Goal: Transaction & Acquisition: Book appointment/travel/reservation

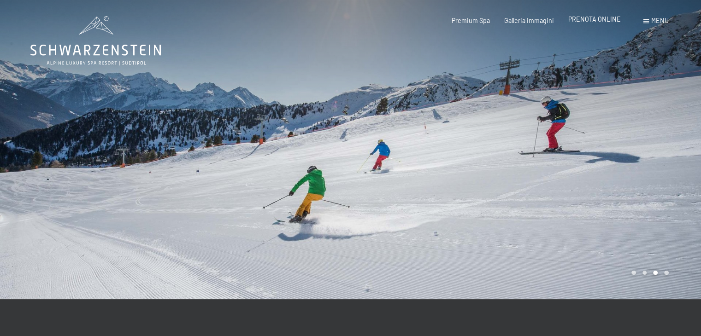
click at [603, 20] on span "PRENOTA ONLINE" at bounding box center [594, 19] width 53 height 8
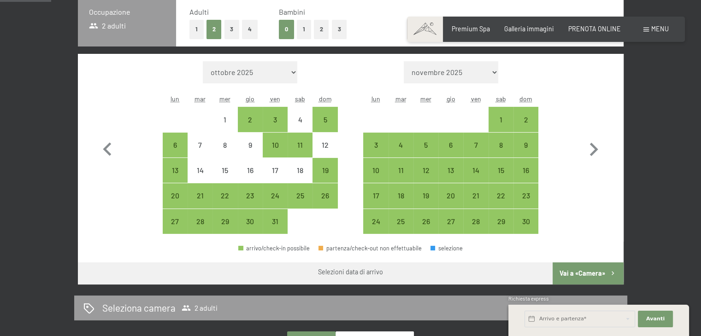
scroll to position [234, 0]
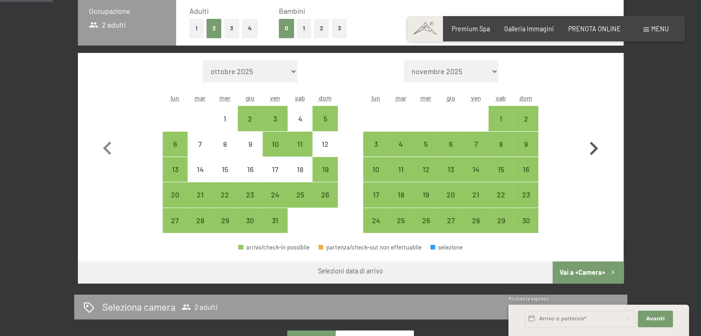
click at [600, 151] on icon "button" at bounding box center [593, 149] width 27 height 27
select select "2025-11-01"
select select "2025-12-01"
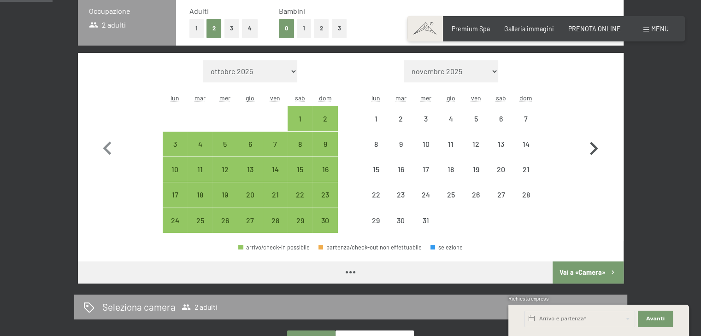
click at [600, 151] on icon "button" at bounding box center [593, 149] width 27 height 27
select select "[DATE]"
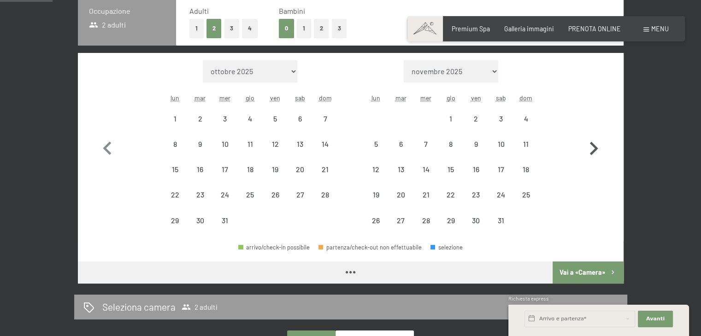
select select "[DATE]"
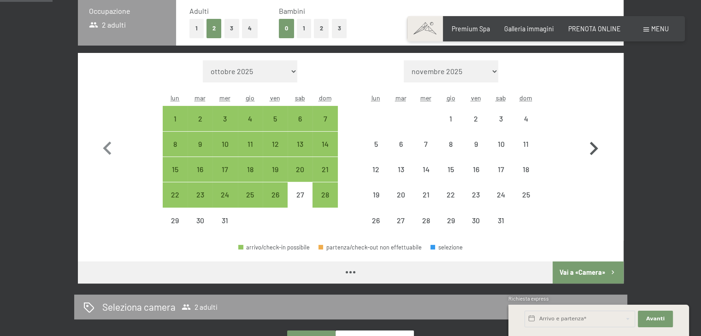
select select "[DATE]"
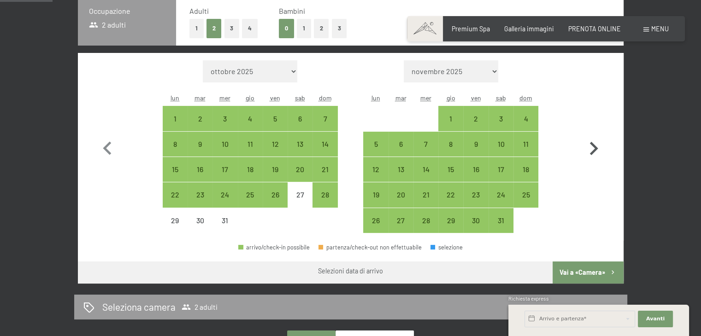
click at [597, 151] on icon "button" at bounding box center [593, 149] width 27 height 27
select select "[DATE]"
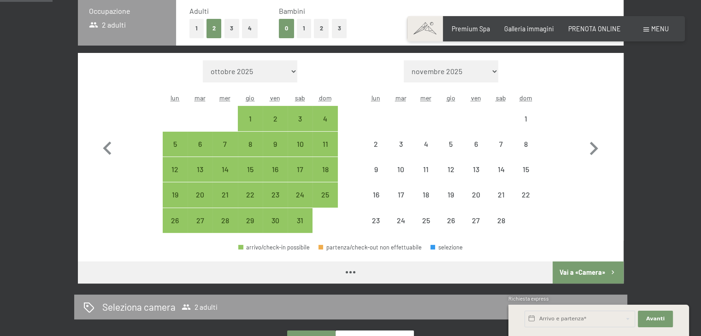
select select "[DATE]"
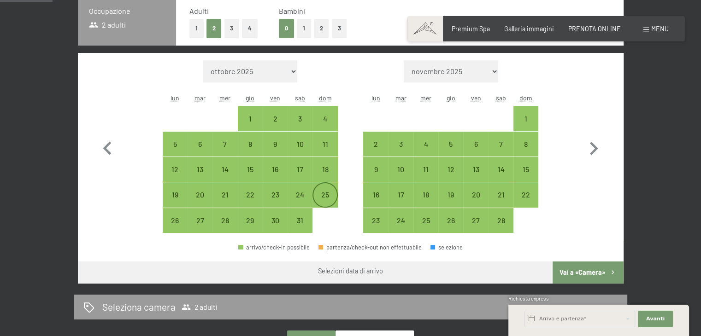
click at [327, 198] on div "25" at bounding box center [324, 202] width 23 height 23
select select "2026-01-01"
select select "2026-02-01"
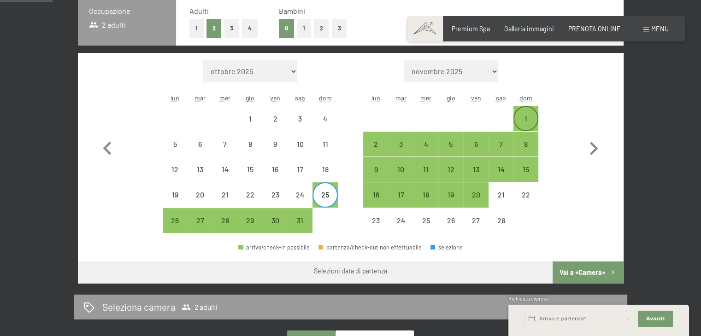
click at [516, 117] on div "1" at bounding box center [525, 126] width 23 height 23
select select "2026-01-01"
select select "2026-02-01"
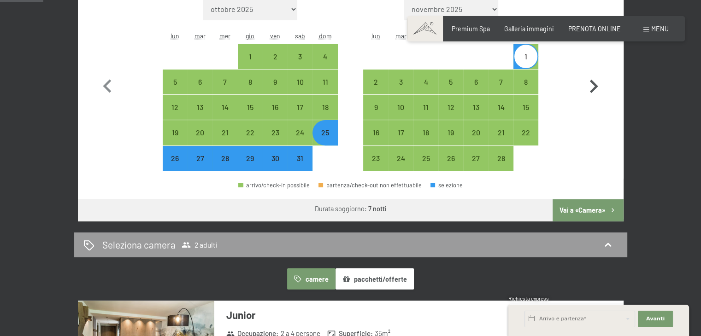
scroll to position [297, 0]
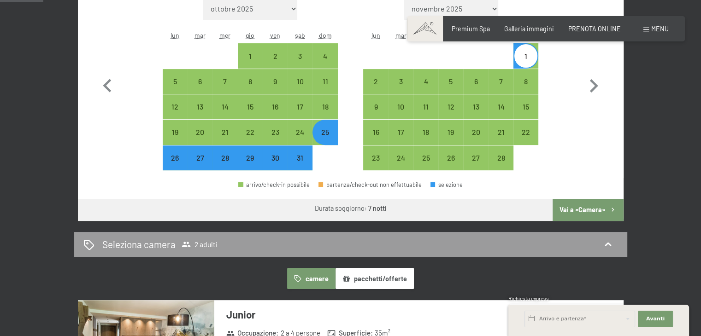
click at [584, 209] on button "Vai a «Camera»" at bounding box center [588, 210] width 71 height 22
select select "2026-01-01"
select select "2026-02-01"
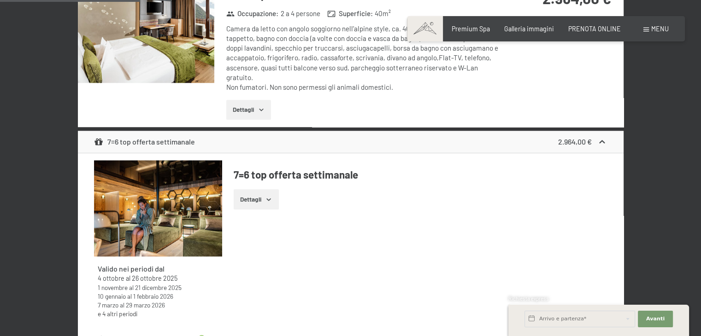
scroll to position [968, 0]
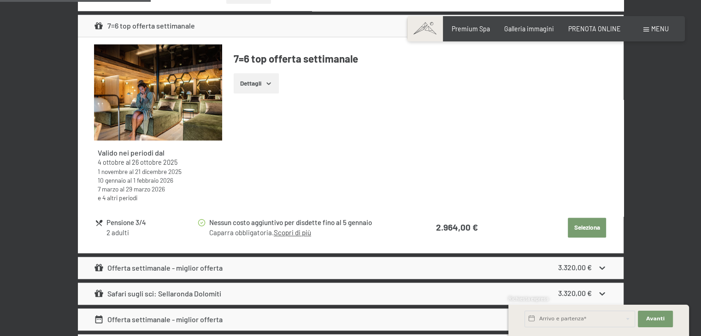
click at [584, 231] on button "Seleziona" at bounding box center [587, 228] width 38 height 20
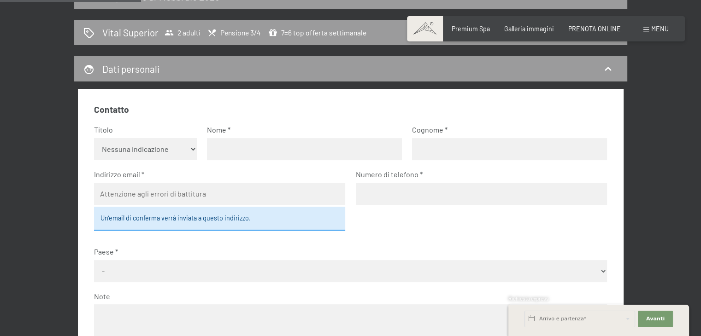
scroll to position [237, 0]
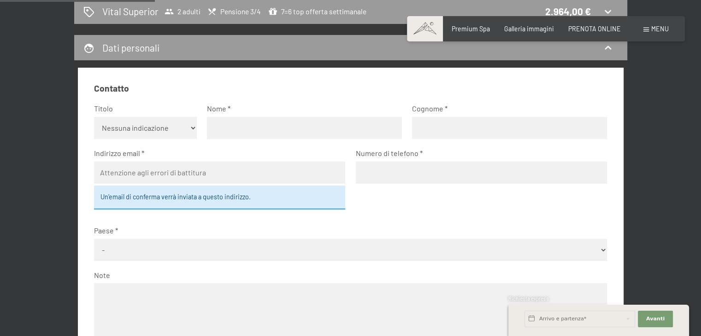
click at [167, 135] on select "Nessuna indicazione Sig.ra Sig." at bounding box center [145, 128] width 103 height 22
click at [94, 117] on select "Nessuna indicazione Sig.ra Sig." at bounding box center [145, 128] width 103 height 22
click at [157, 129] on select "Nessuna indicazione Sig.ra Sig." at bounding box center [145, 128] width 103 height 22
select select "m"
click at [94, 117] on select "Nessuna indicazione Sig.ra Sig." at bounding box center [145, 128] width 103 height 22
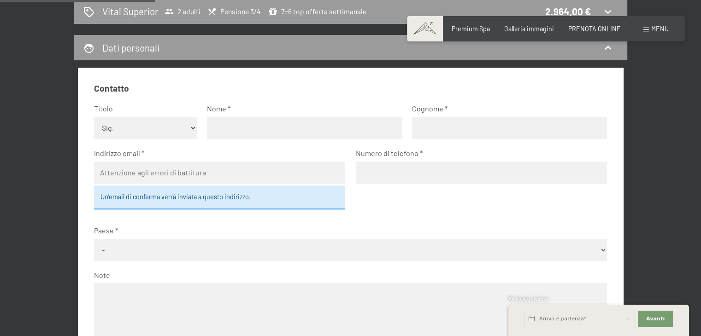
click at [256, 123] on input "text" at bounding box center [304, 128] width 195 height 22
type input "Francesco"
click at [520, 121] on input "text" at bounding box center [509, 128] width 195 height 22
type input "Paolucci"
click at [197, 172] on input "email" at bounding box center [219, 173] width 251 height 22
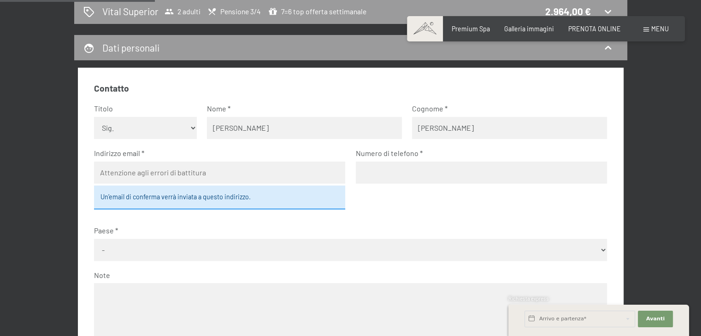
type input "giupro96@gmail.com"
type input "3393598092"
select select "ITA"
click at [380, 211] on fieldset "Contatto Titolo Nessuna indicazione Sig.ra Sig. Nome Francesco Cognome Paolucci…" at bounding box center [350, 229] width 513 height 293
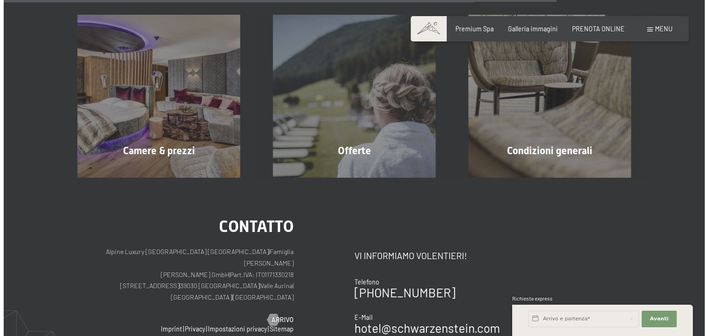
scroll to position [848, 0]
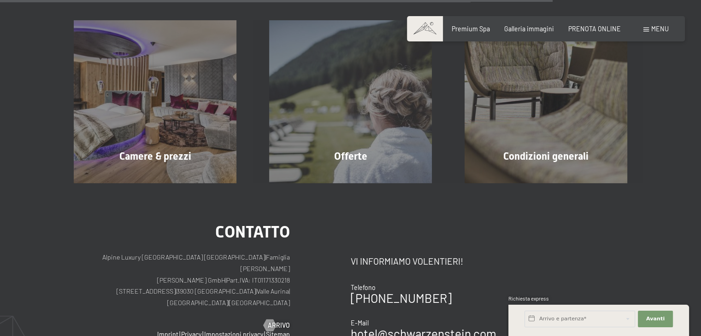
click at [660, 33] on div "Menu" at bounding box center [655, 28] width 25 height 9
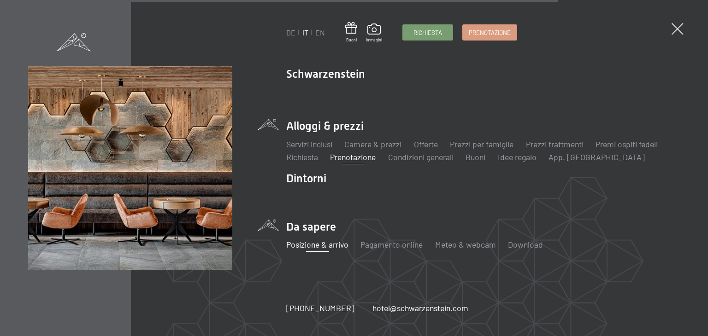
click at [327, 244] on link "Posizione & arrivo" at bounding box center [317, 245] width 62 height 10
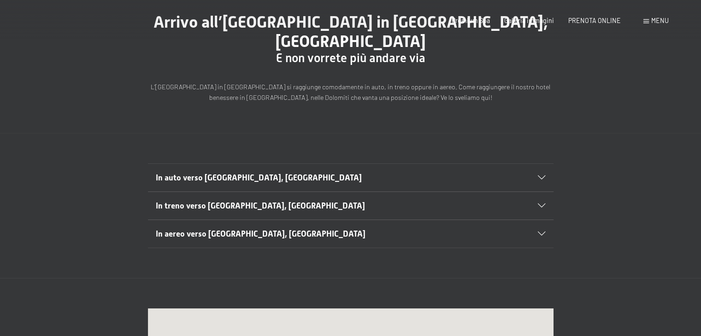
scroll to position [100, 0]
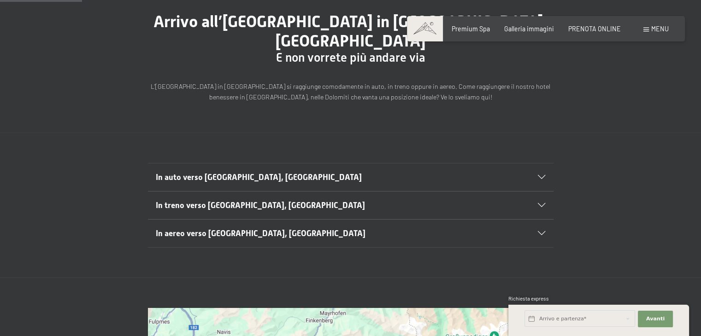
click at [294, 172] on h2 "In auto verso Lutago, Alto Adige" at bounding box center [331, 178] width 350 height 12
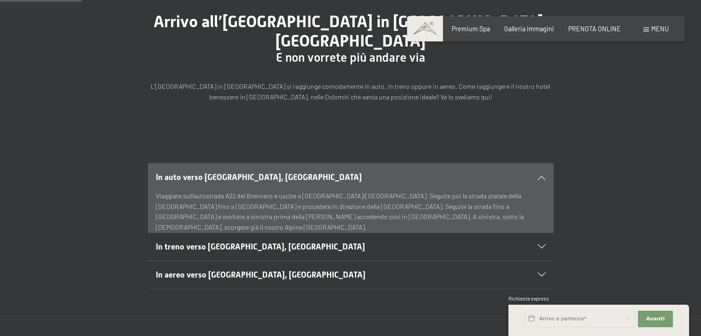
click at [239, 271] on span "In aereo verso Lutago, Alto Adige" at bounding box center [261, 275] width 210 height 9
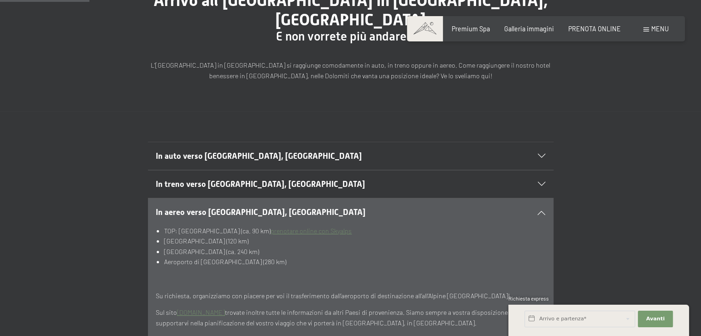
scroll to position [124, 0]
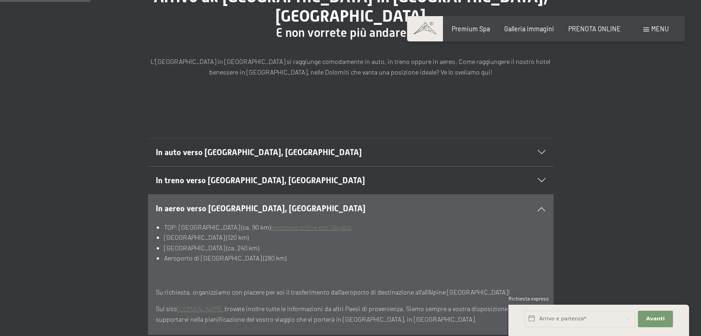
click at [265, 167] on div "In treno verso Lutago, Alto Adige" at bounding box center [350, 181] width 389 height 28
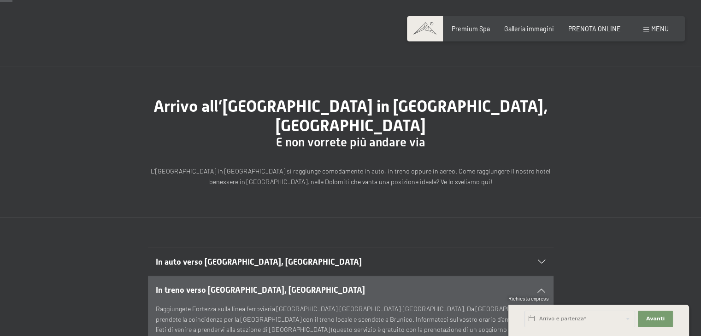
scroll to position [14, 0]
click at [243, 258] on span "In auto verso Lutago, Alto Adige" at bounding box center [259, 262] width 206 height 9
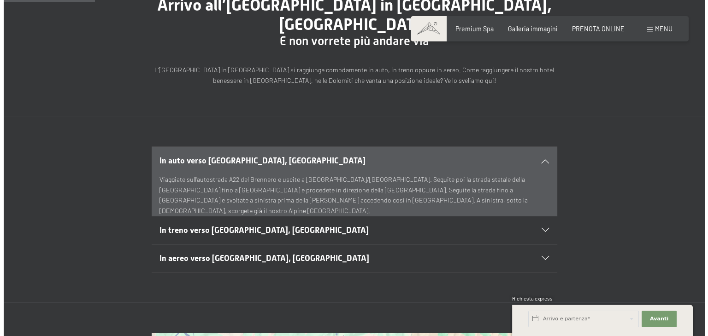
scroll to position [0, 0]
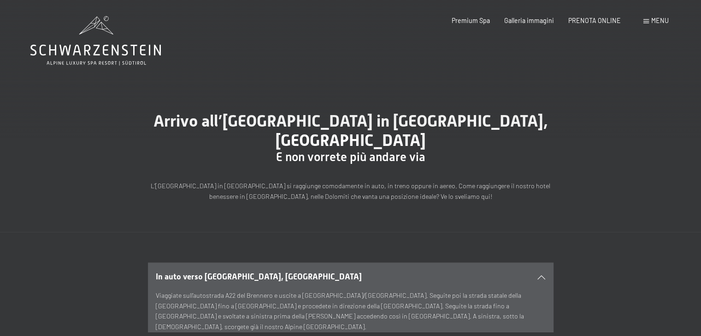
click at [653, 25] on div "Menu" at bounding box center [655, 20] width 25 height 9
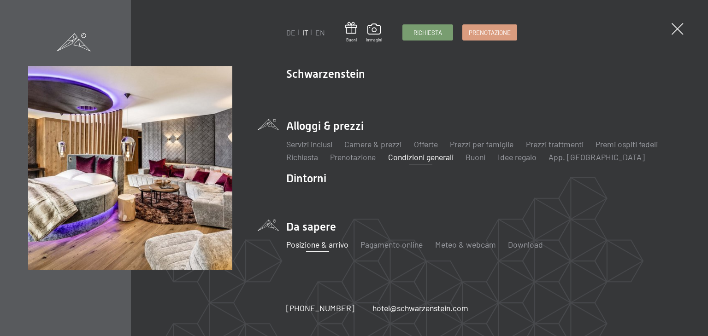
click at [419, 158] on link "Condizioni generali" at bounding box center [420, 157] width 65 height 10
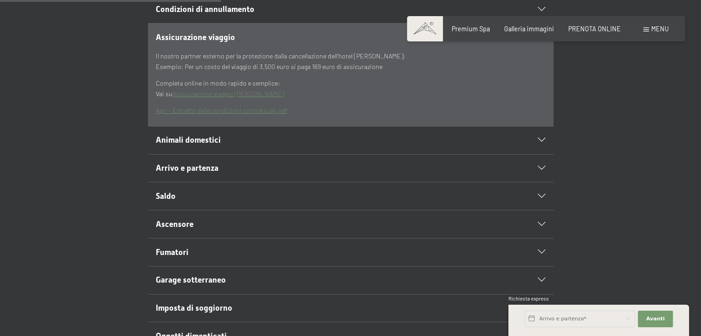
scroll to position [327, 0]
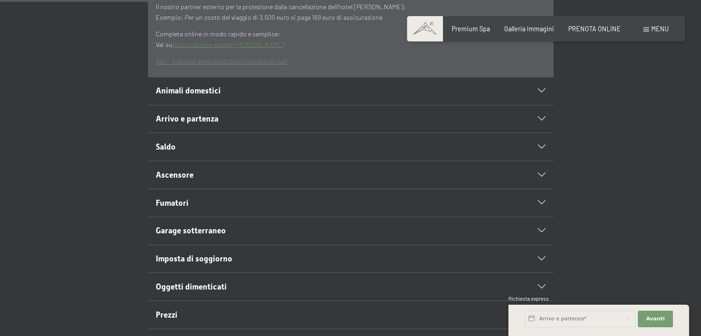
click at [260, 233] on h2 "Garage sotterraneo" at bounding box center [331, 231] width 350 height 12
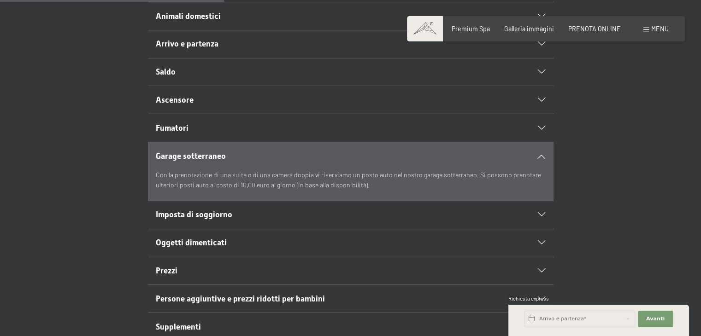
click at [232, 213] on h2 "Imposta di soggiorno" at bounding box center [331, 215] width 350 height 12
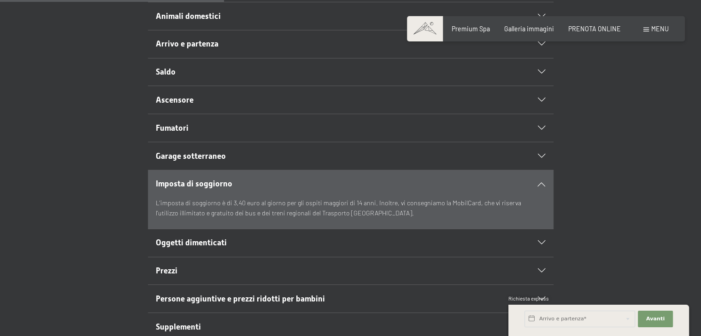
click at [212, 296] on span "Persone aggiuntive e prezzi ridotti per bambini" at bounding box center [240, 299] width 169 height 9
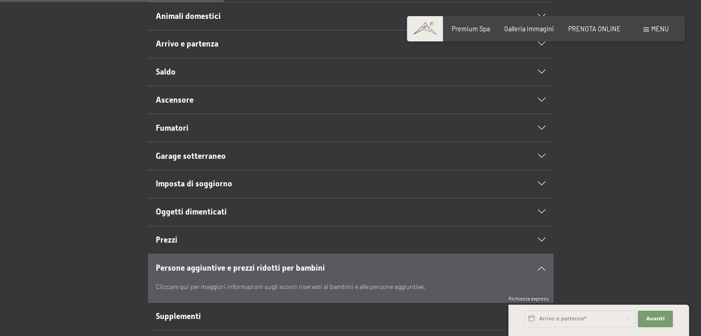
click at [223, 239] on h2 "Prezzi" at bounding box center [331, 241] width 350 height 12
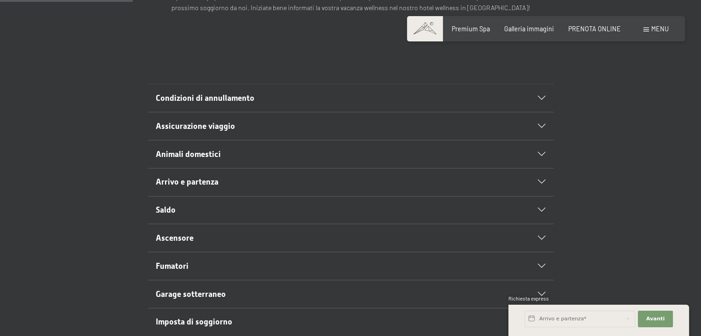
scroll to position [184, 0]
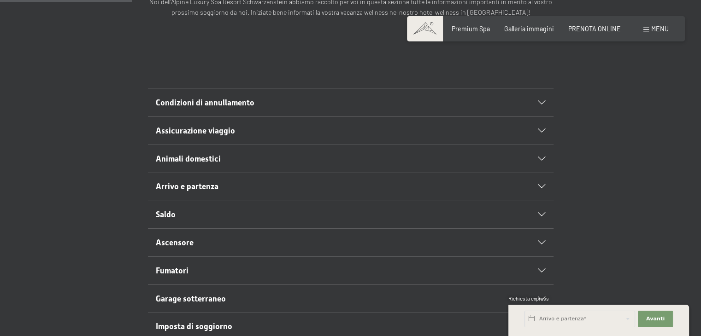
click at [216, 193] on div "Arrivo e partenza" at bounding box center [350, 187] width 389 height 28
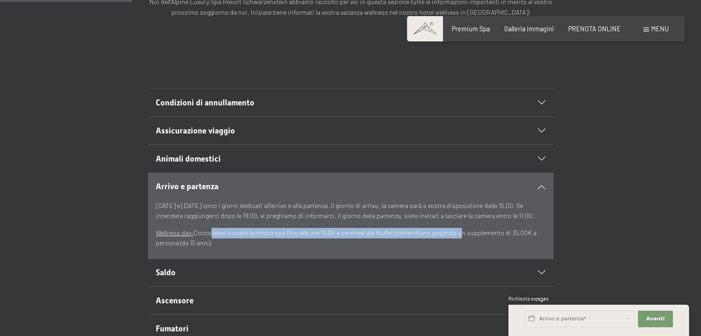
drag, startPoint x: 208, startPoint y: 231, endPoint x: 454, endPoint y: 230, distance: 245.7
click at [454, 230] on p "Wellness day: Coccolatevi e usate la nostra spa fino alle ore 19.00 e servitevi…" at bounding box center [350, 238] width 389 height 21
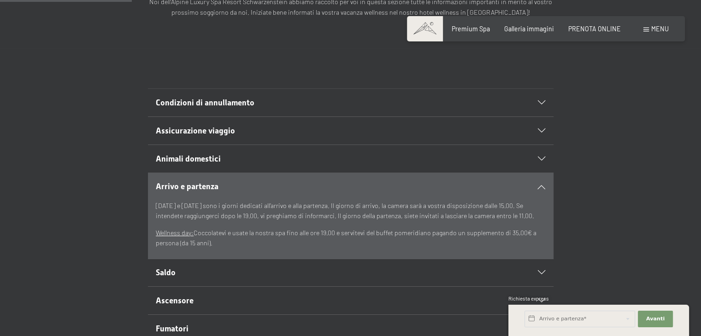
click at [412, 213] on p "Sabato e domenica sono i giorni dedicati all’arrivo e alla partenza. Il giorno …" at bounding box center [350, 211] width 389 height 21
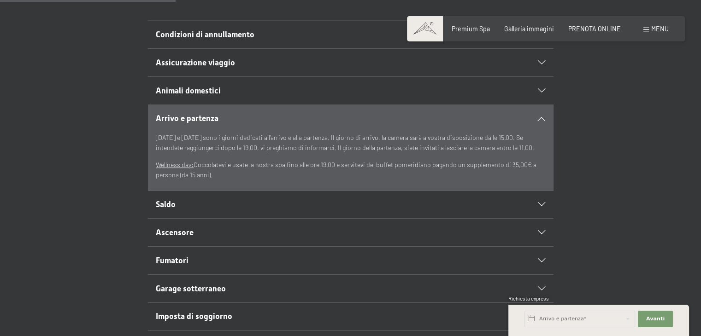
scroll to position [252, 0]
click at [234, 228] on h2 "Ascensore" at bounding box center [331, 234] width 350 height 12
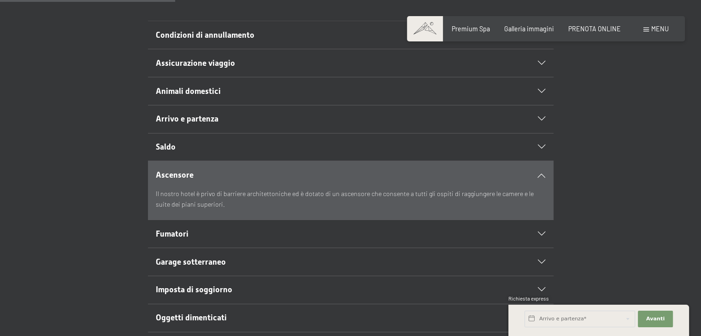
click at [205, 146] on h2 "Saldo" at bounding box center [331, 147] width 350 height 12
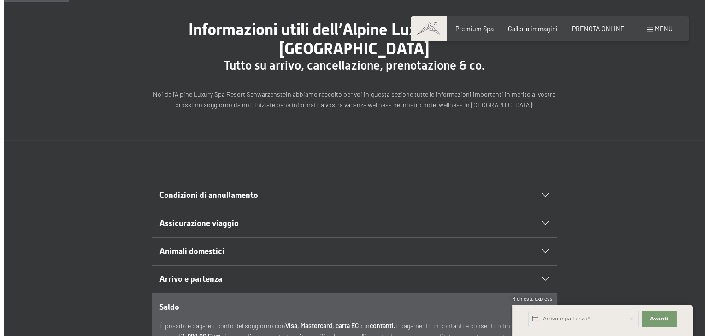
scroll to position [92, 0]
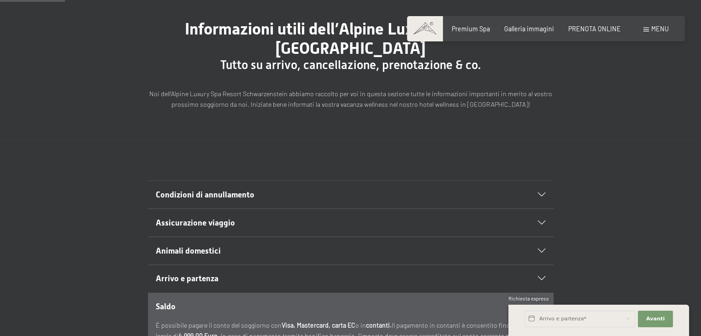
click at [662, 25] on span "Menu" at bounding box center [660, 29] width 18 height 8
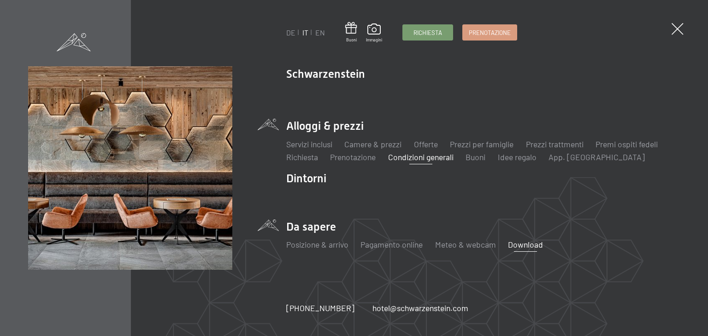
click at [525, 248] on link "Download" at bounding box center [525, 245] width 35 height 10
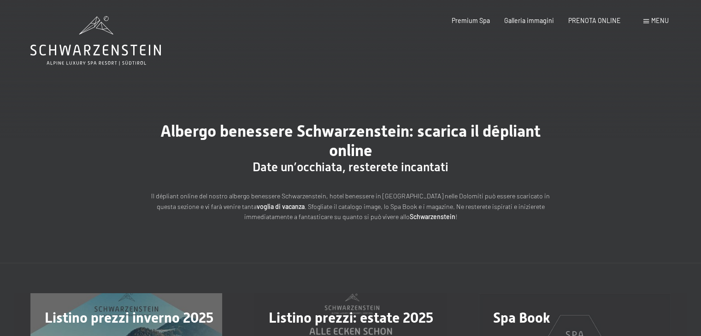
click at [647, 21] on span at bounding box center [646, 21] width 6 height 4
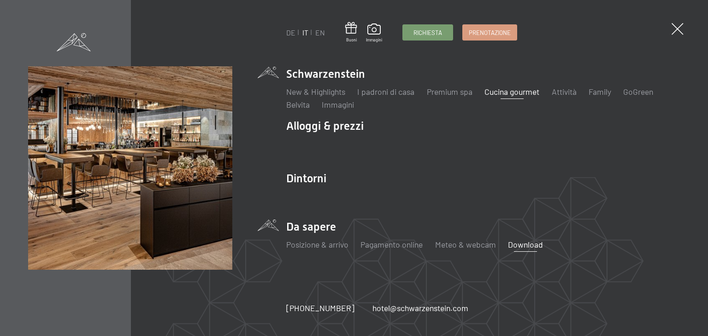
click at [525, 94] on link "Cucina gourmet" at bounding box center [511, 92] width 55 height 10
click at [515, 93] on link "Cucina gourmet" at bounding box center [511, 92] width 55 height 10
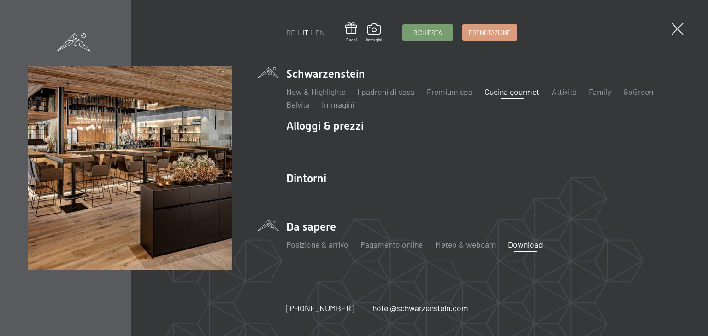
click at [515, 93] on link "Cucina gourmet" at bounding box center [511, 92] width 55 height 10
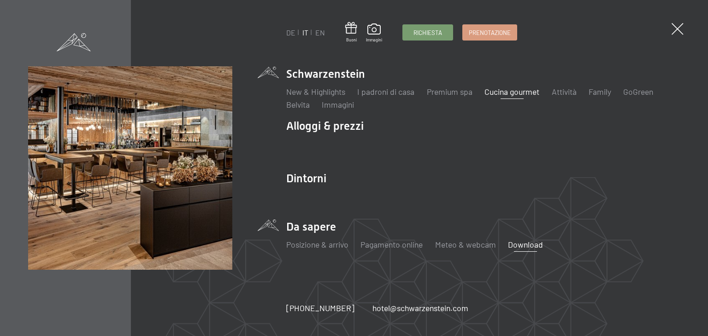
click at [515, 93] on link "Cucina gourmet" at bounding box center [511, 92] width 55 height 10
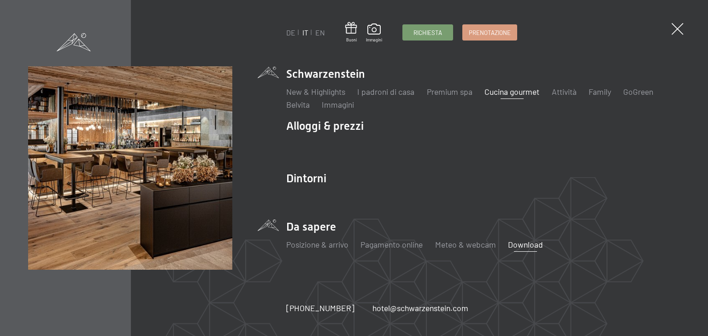
click at [515, 93] on link "Cucina gourmet" at bounding box center [511, 92] width 55 height 10
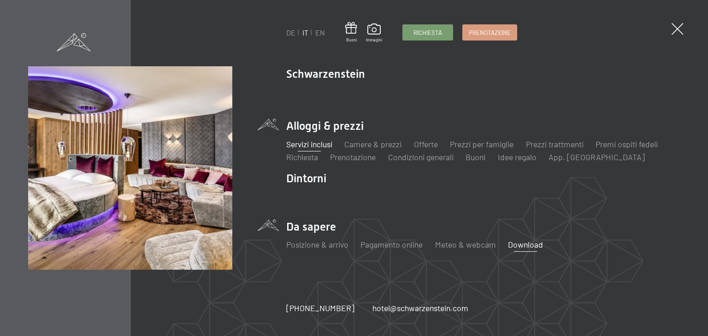
click at [324, 141] on link "Servizi inclusi" at bounding box center [309, 144] width 46 height 10
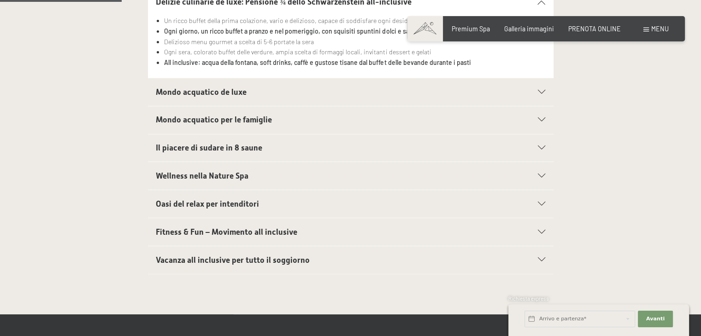
scroll to position [337, 0]
click at [216, 251] on div "Vacanza all inclusive per tutto il soggiorno" at bounding box center [350, 260] width 389 height 28
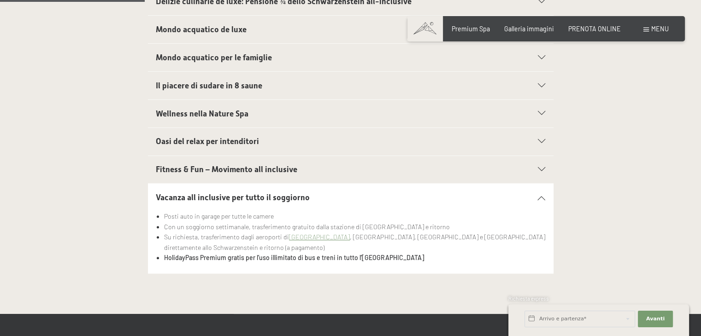
click at [249, 169] on span "Fitness & Fun – Movimento all inclusive" at bounding box center [226, 169] width 141 height 9
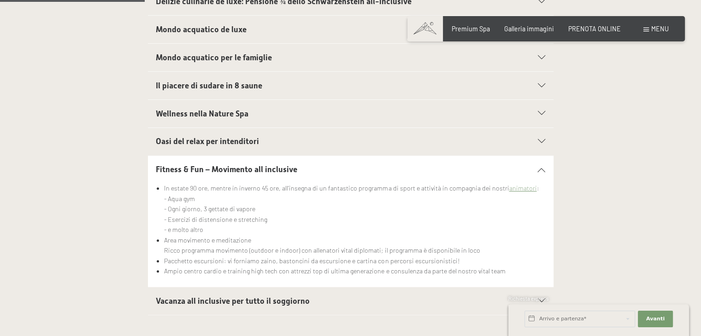
click at [227, 88] on span "Il piacere di sudare in 8 saune" at bounding box center [209, 85] width 106 height 9
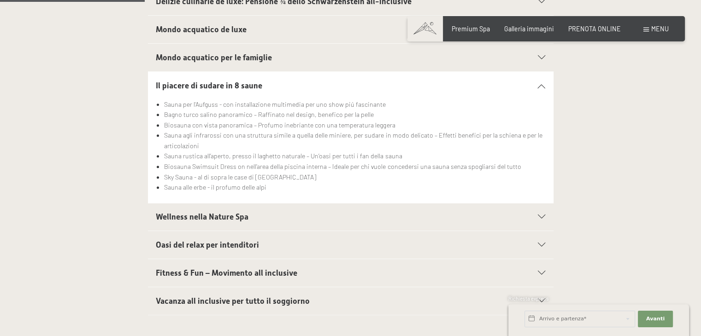
click at [188, 215] on span "Wellness nella Nature Spa" at bounding box center [202, 216] width 93 height 9
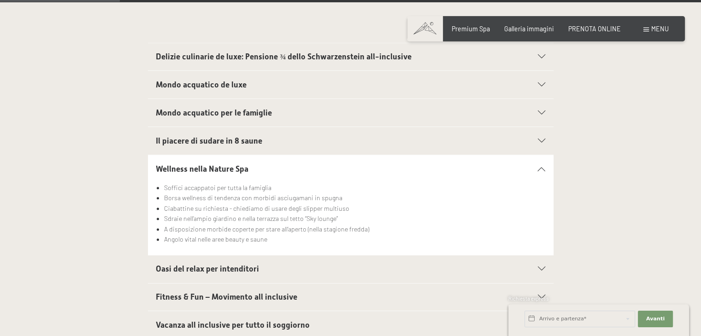
scroll to position [281, 0]
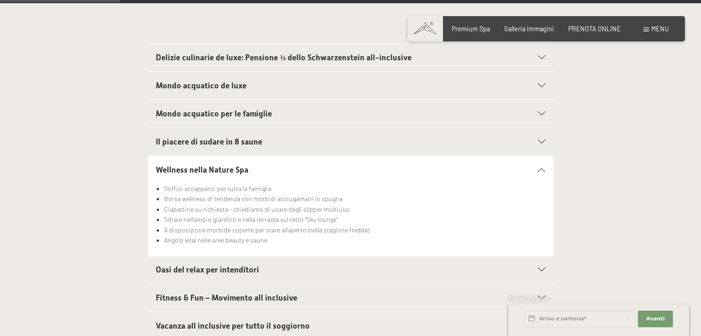
click at [225, 88] on span "Mondo acquatico de luxe" at bounding box center [201, 85] width 91 height 9
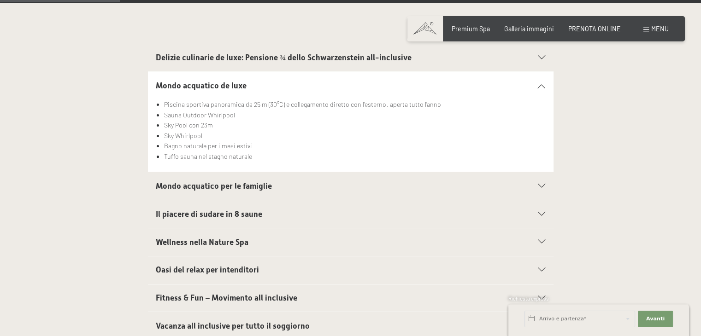
click at [215, 188] on span "Mondo acquatico per le famiglie" at bounding box center [214, 186] width 116 height 9
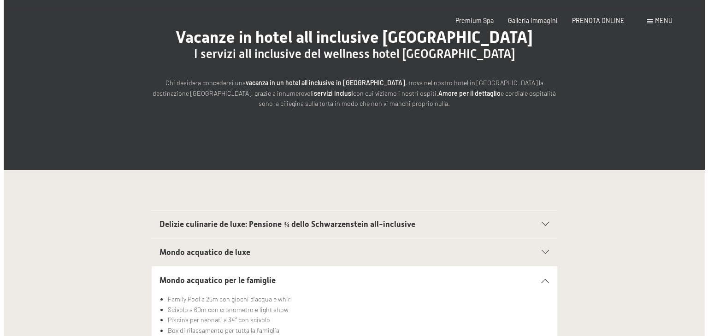
scroll to position [0, 0]
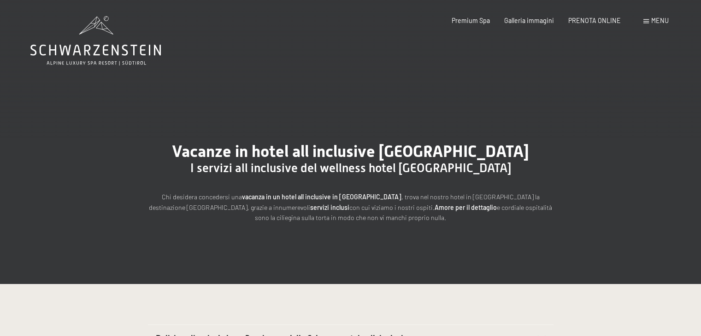
click at [662, 18] on span "Menu" at bounding box center [660, 21] width 18 height 8
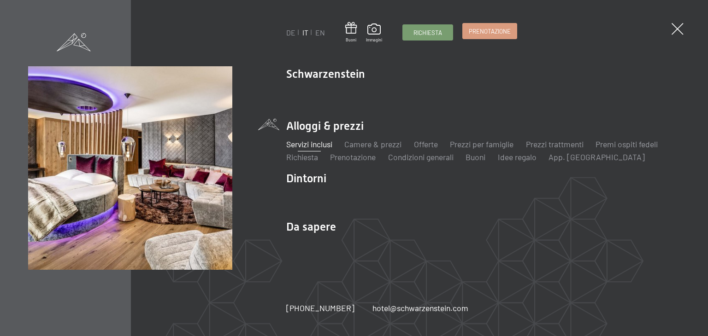
click at [483, 36] on link "Prenotazione" at bounding box center [490, 31] width 54 height 15
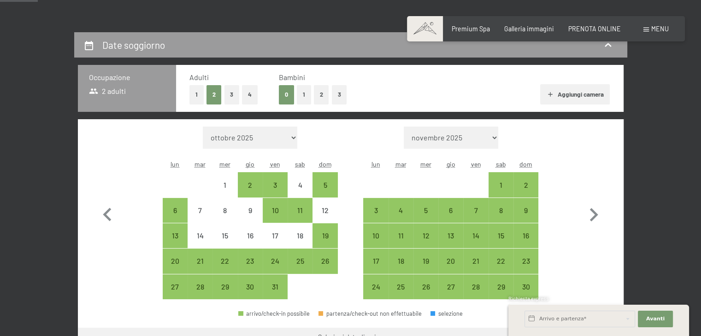
scroll to position [170, 0]
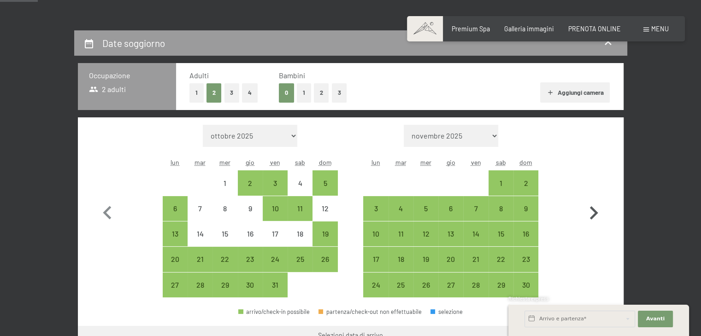
click at [595, 212] on icon "button" at bounding box center [594, 212] width 8 height 13
select select "[DATE]"
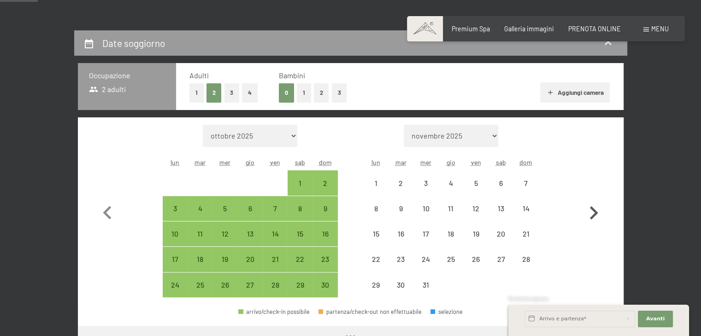
click at [595, 212] on icon "button" at bounding box center [594, 212] width 8 height 13
select select "[DATE]"
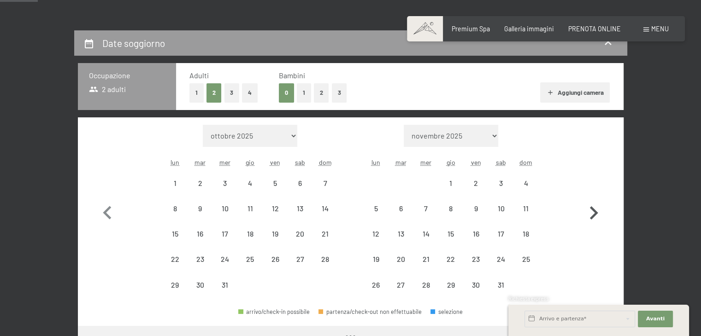
select select "[DATE]"
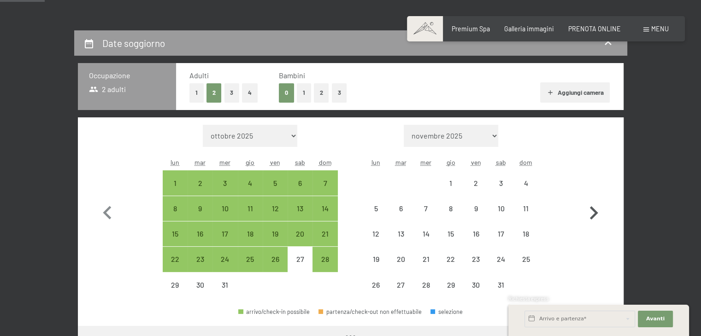
scroll to position [219, 0]
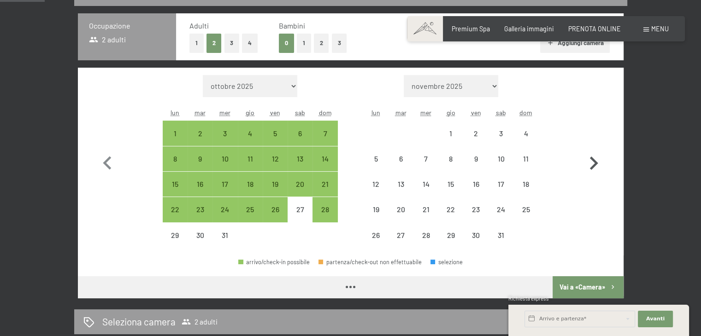
select select "[DATE]"
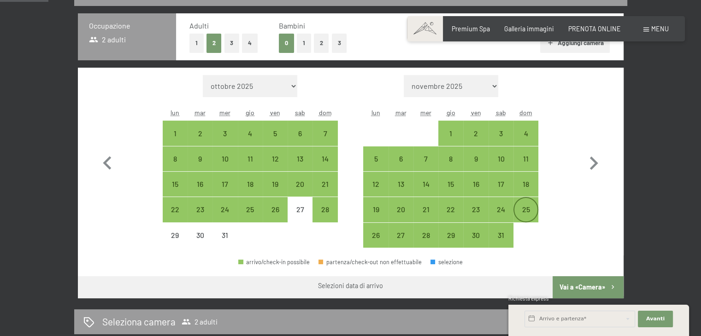
click at [534, 210] on div "25" at bounding box center [525, 217] width 23 height 23
select select "[DATE]"
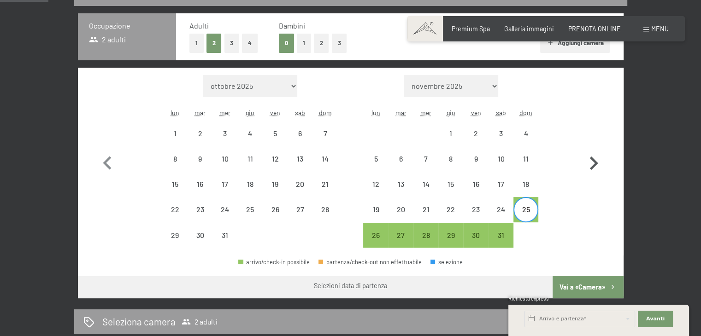
click at [593, 165] on icon "button" at bounding box center [594, 163] width 8 height 13
select select "[DATE]"
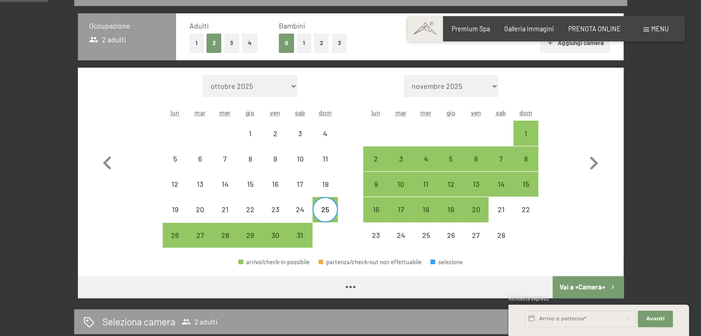
select select "[DATE]"
click at [525, 132] on div "1" at bounding box center [525, 141] width 23 height 23
select select "2026-01-01"
select select "2026-02-01"
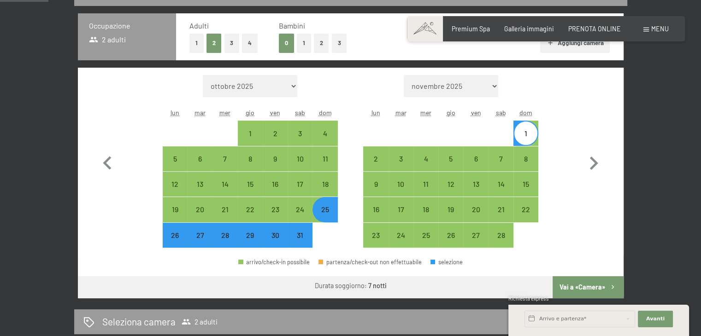
scroll to position [251, 0]
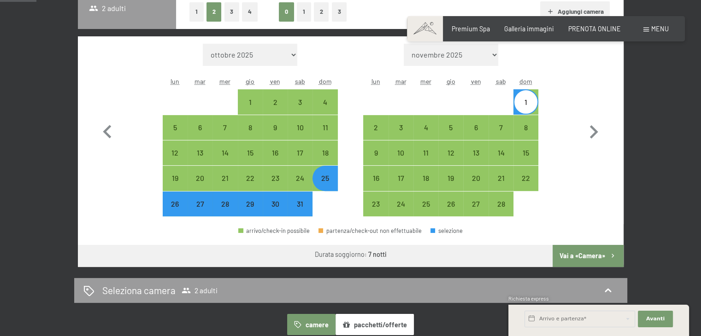
click at [579, 259] on button "Vai a «Camera»" at bounding box center [588, 256] width 71 height 22
select select "2026-01-01"
select select "2026-02-01"
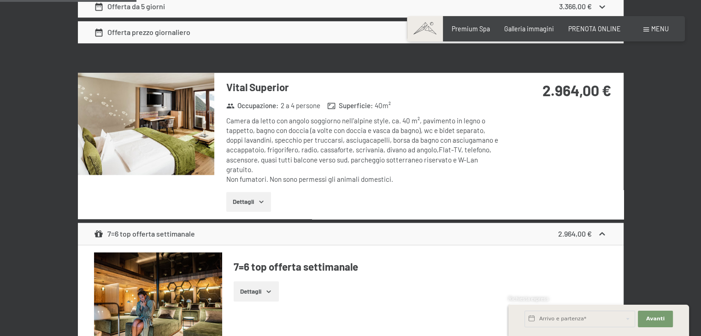
scroll to position [964, 0]
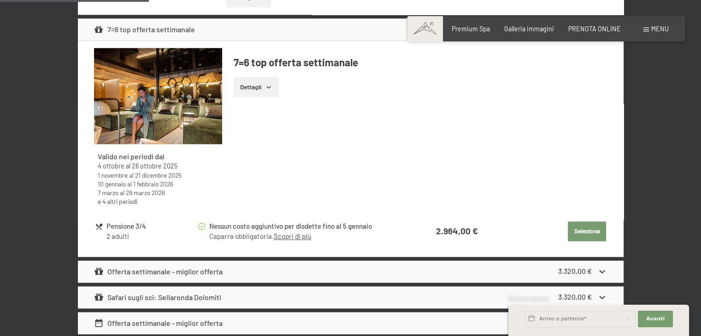
click at [587, 228] on button "Seleziona" at bounding box center [587, 232] width 38 height 20
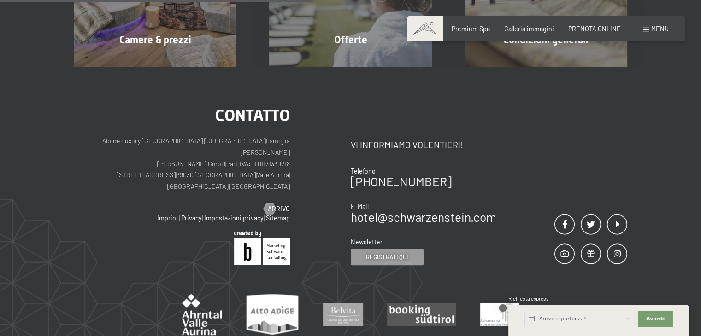
scroll to position [200, 0]
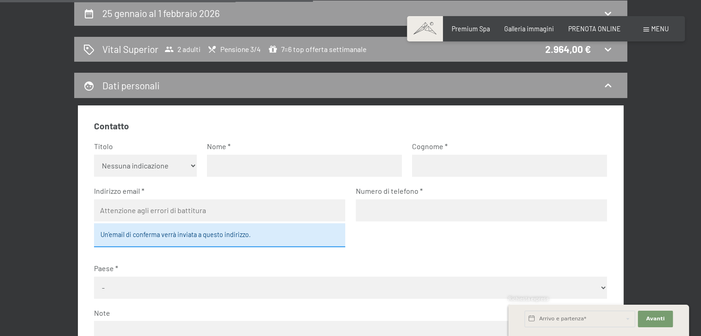
click at [179, 159] on select "Nessuna indicazione Sig.ra Sig." at bounding box center [145, 166] width 103 height 22
select select "m"
click at [94, 155] on select "Nessuna indicazione Sig.ra Sig." at bounding box center [145, 166] width 103 height 22
click at [236, 168] on input "text" at bounding box center [304, 166] width 195 height 22
type input "Francesco"
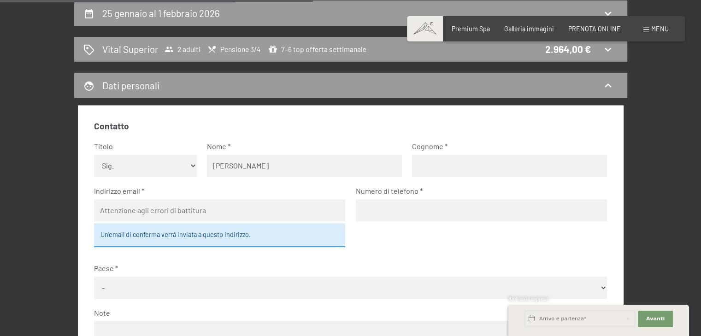
click at [445, 165] on input "text" at bounding box center [509, 166] width 195 height 22
type input "Paolucci"
click at [147, 203] on input "email" at bounding box center [219, 211] width 251 height 22
type input "giupro96@gmail.com"
type input "3393598092"
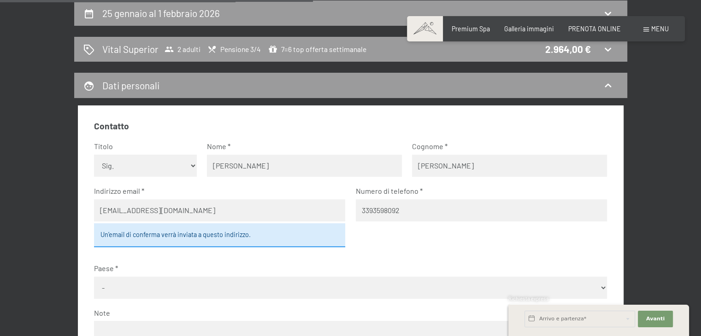
select select "ITA"
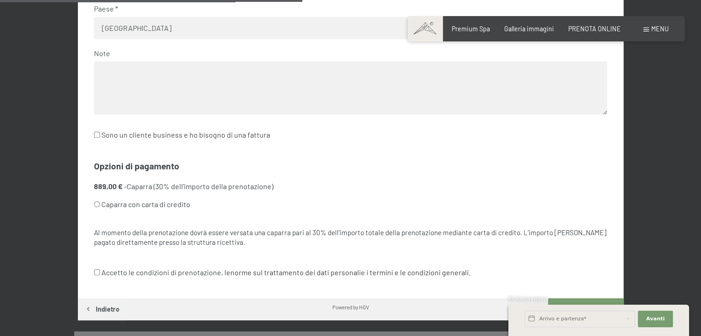
scroll to position [464, 0]
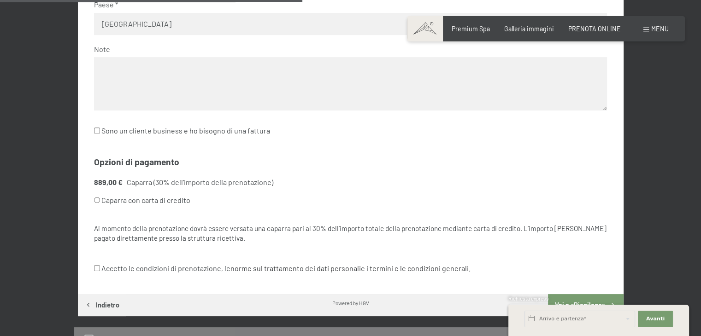
click at [96, 200] on input "Caparra con carta di credito" at bounding box center [97, 200] width 6 height 6
radio input "true"
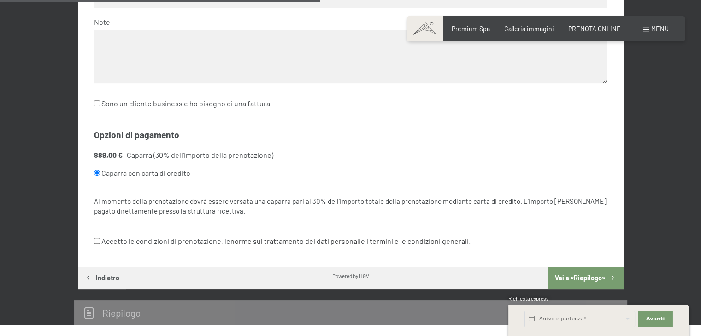
scroll to position [492, 0]
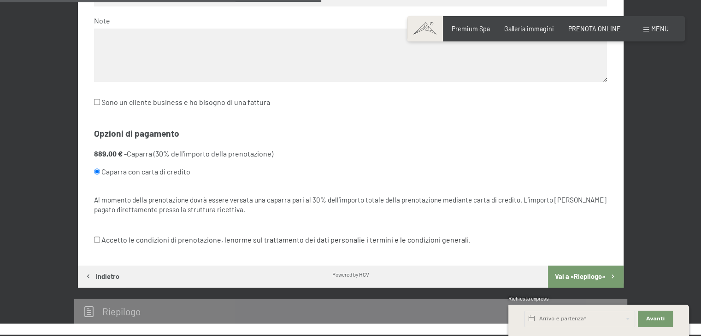
click at [100, 239] on input "Accetto le condizioni di prenotazione, le norme sul trattamento dei dati person…" at bounding box center [97, 240] width 6 height 6
checkbox input "true"
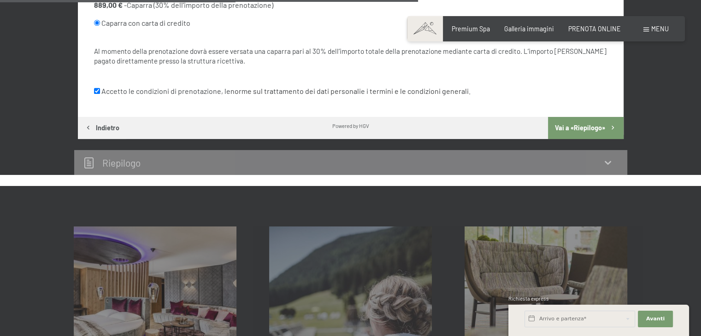
scroll to position [608, 0]
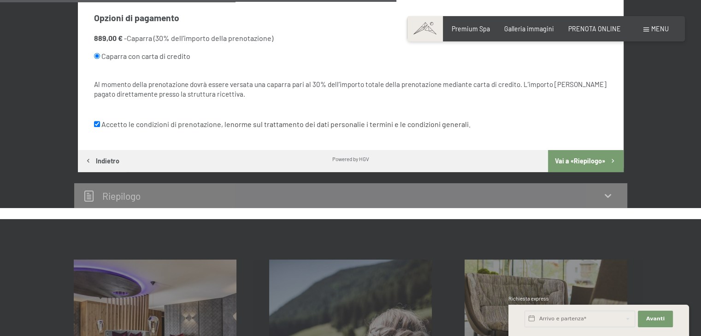
click at [354, 190] on div "Riepilogo" at bounding box center [350, 195] width 535 height 13
click at [594, 161] on button "Vai a «Riepilogo»" at bounding box center [585, 161] width 75 height 22
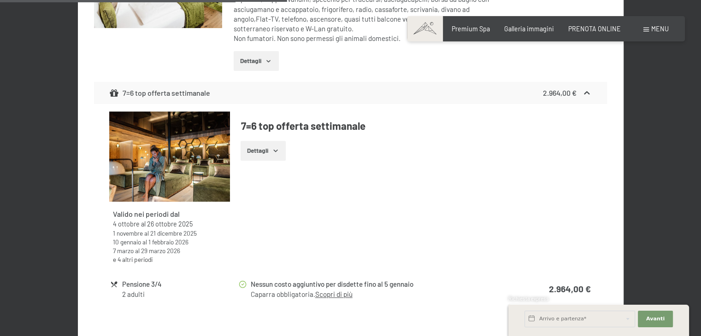
scroll to position [610, 0]
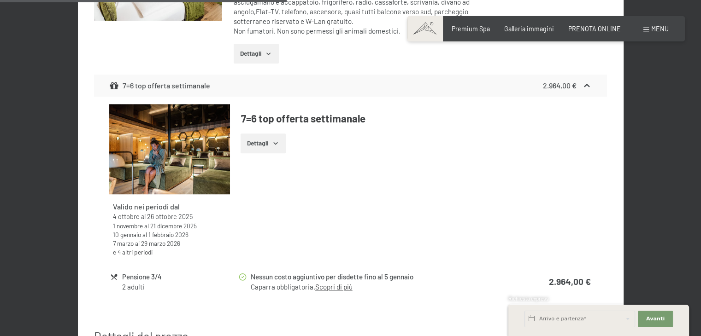
click at [327, 283] on link "Scopri di più" at bounding box center [333, 287] width 37 height 8
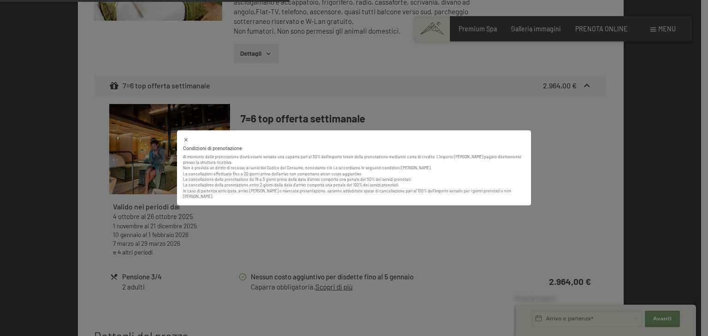
click at [186, 143] on icon at bounding box center [186, 140] width 6 height 6
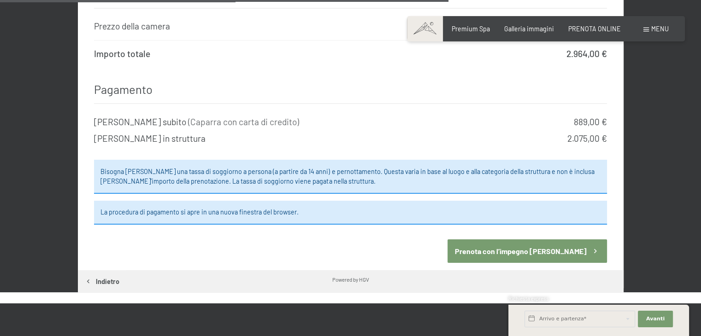
scroll to position [954, 0]
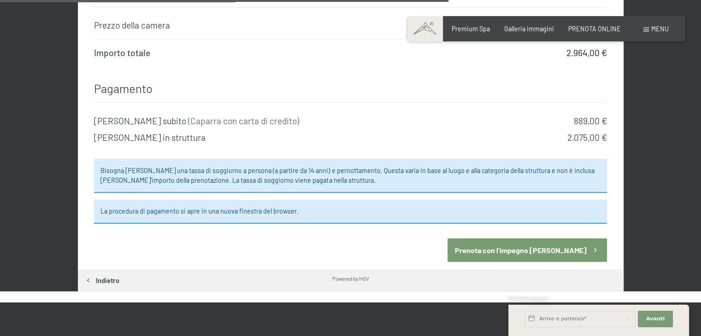
click at [522, 242] on button "Prenota con l’impegno di pagare" at bounding box center [527, 251] width 159 height 24
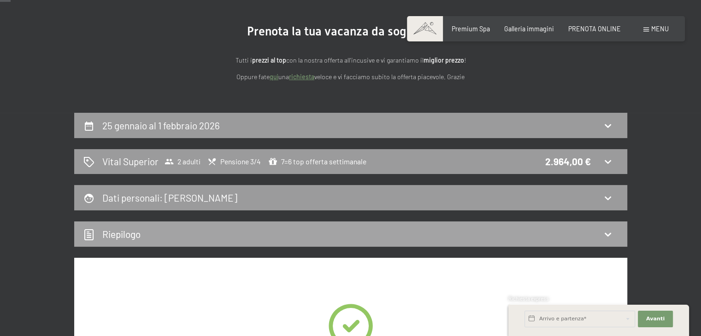
scroll to position [0, 0]
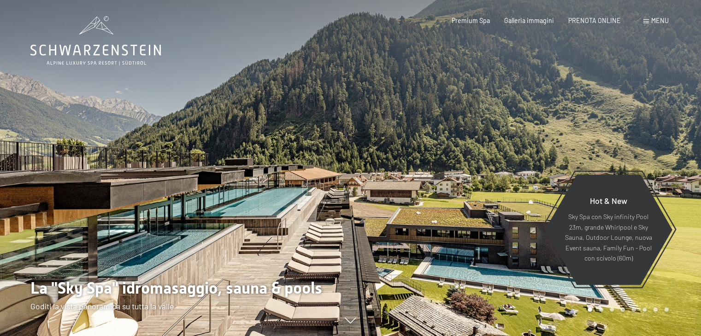
click at [659, 23] on span "Menu" at bounding box center [660, 21] width 18 height 8
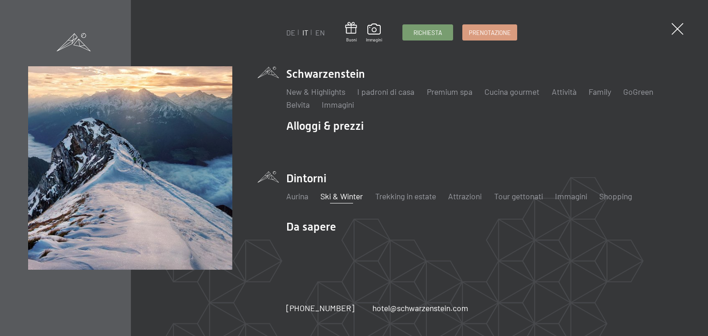
click at [352, 196] on link "Ski & Winter" at bounding box center [341, 196] width 42 height 10
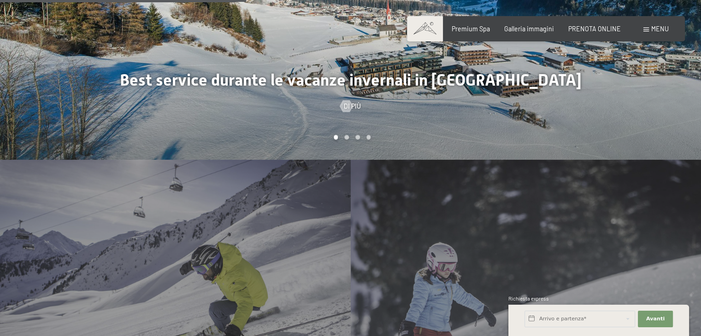
scroll to position [1113, 0]
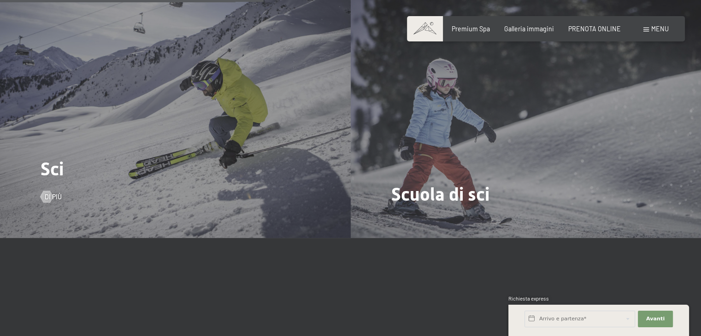
click at [236, 180] on div "Sci Di più" at bounding box center [175, 107] width 351 height 263
click at [50, 191] on div at bounding box center [46, 197] width 7 height 12
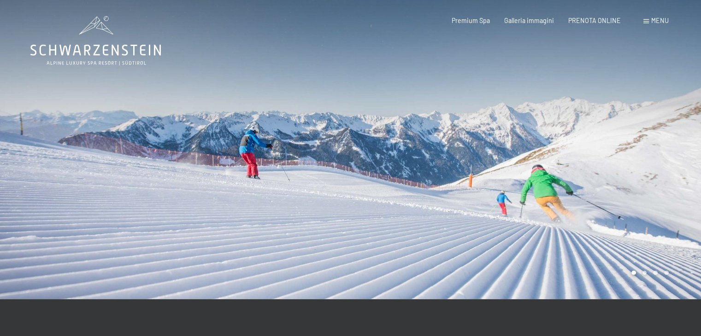
click at [652, 23] on span "Menu" at bounding box center [660, 21] width 18 height 8
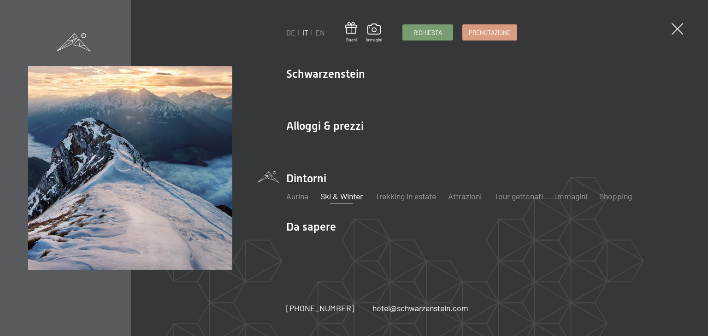
click at [337, 195] on link "Ski & Winter" at bounding box center [341, 196] width 42 height 10
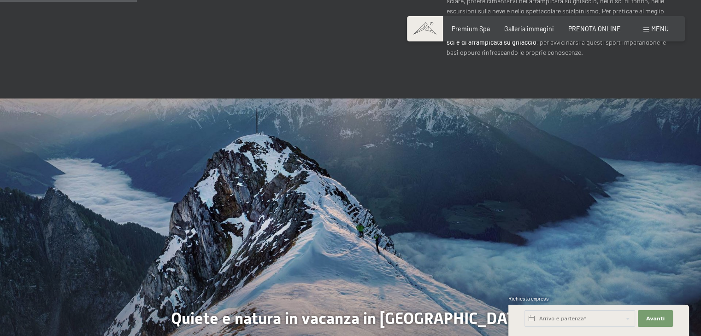
scroll to position [756, 0]
